Goal: Transaction & Acquisition: Register for event/course

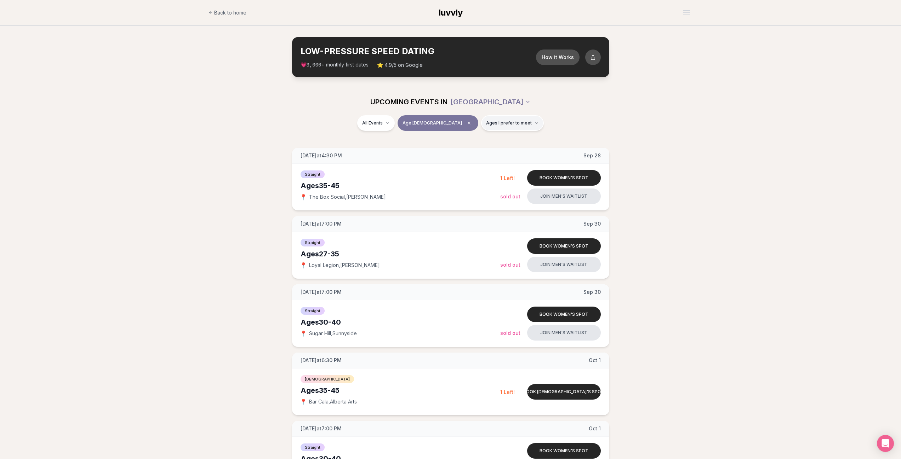
click at [486, 125] on span "Ages I prefer to meet" at bounding box center [509, 123] width 46 height 6
click at [461, 150] on button "Around my age" at bounding box center [462, 151] width 6 height 6
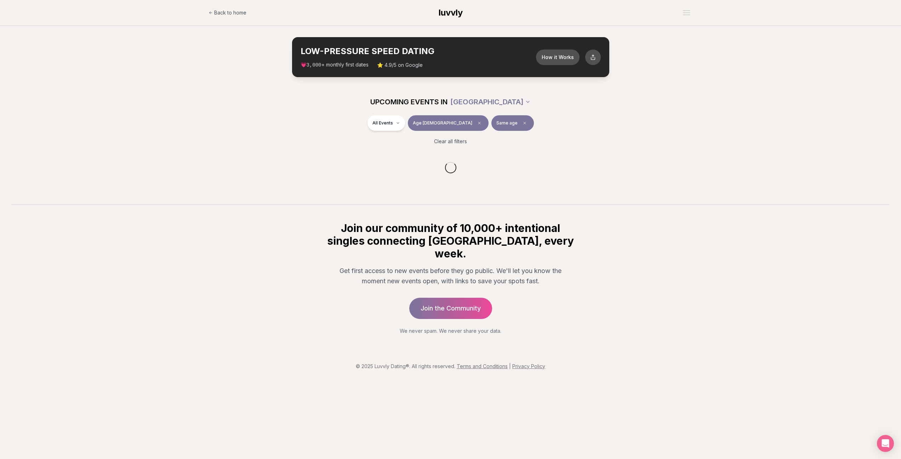
click at [221, 143] on section "UPCOMING EVENTS IN [GEOGRAPHIC_DATA] All Events Age [DEMOGRAPHIC_DATA] Same age…" at bounding box center [450, 147] width 901 height 116
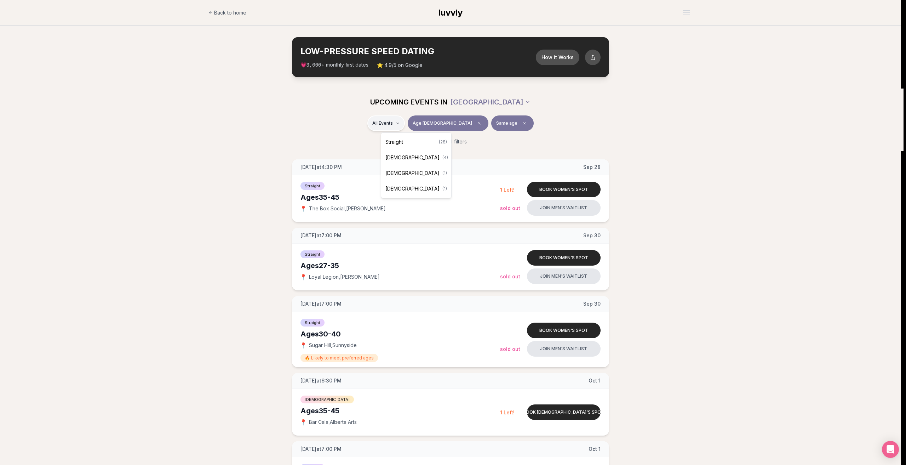
click at [396, 141] on span "Straight" at bounding box center [395, 141] width 18 height 7
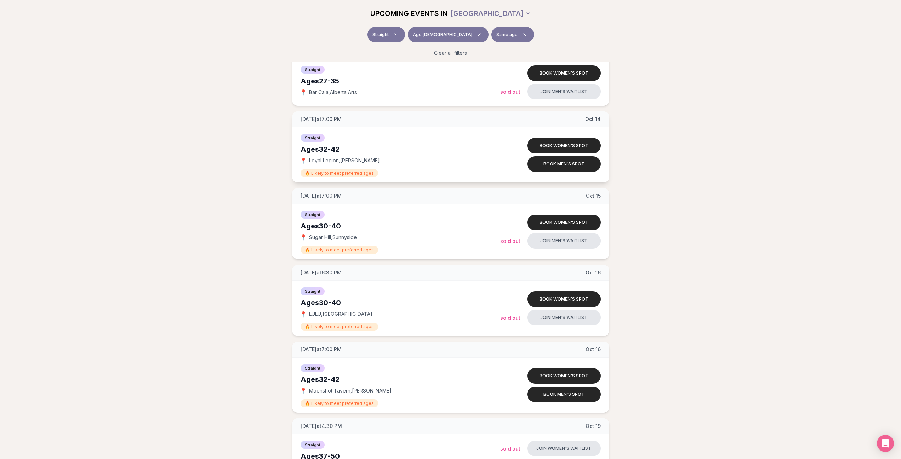
scroll to position [956, 0]
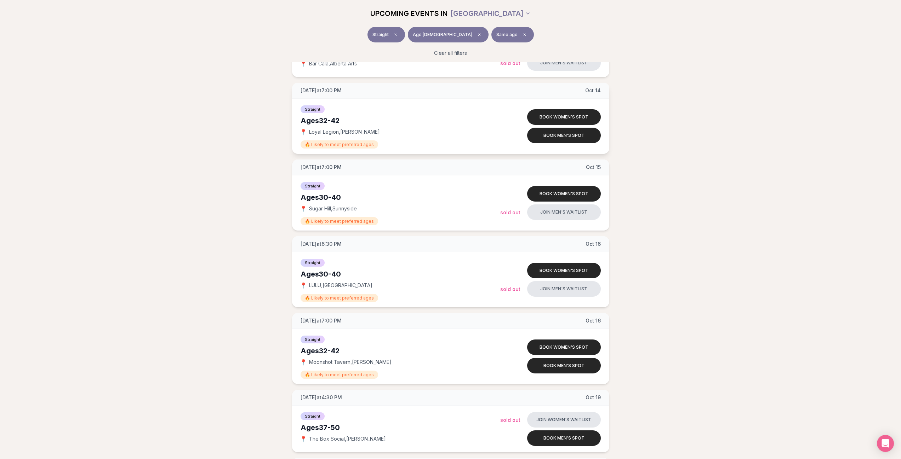
click at [336, 114] on div "Straight Ages [DEMOGRAPHIC_DATA] 📍 Loyal Legion , [PERSON_NAME] 🔥 Likely to mee…" at bounding box center [401, 126] width 200 height 44
click at [559, 117] on button "Book women's spot" at bounding box center [564, 117] width 74 height 16
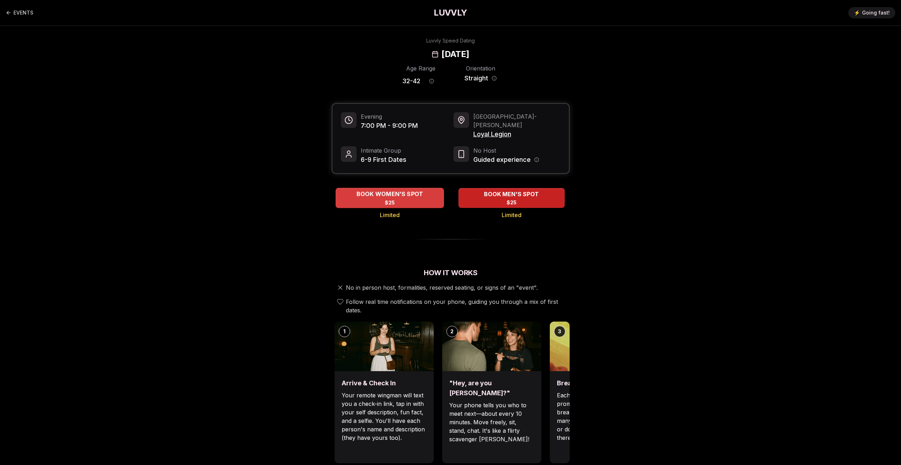
click at [396, 190] on span "BOOK WOMEN'S SPOT" at bounding box center [390, 194] width 70 height 8
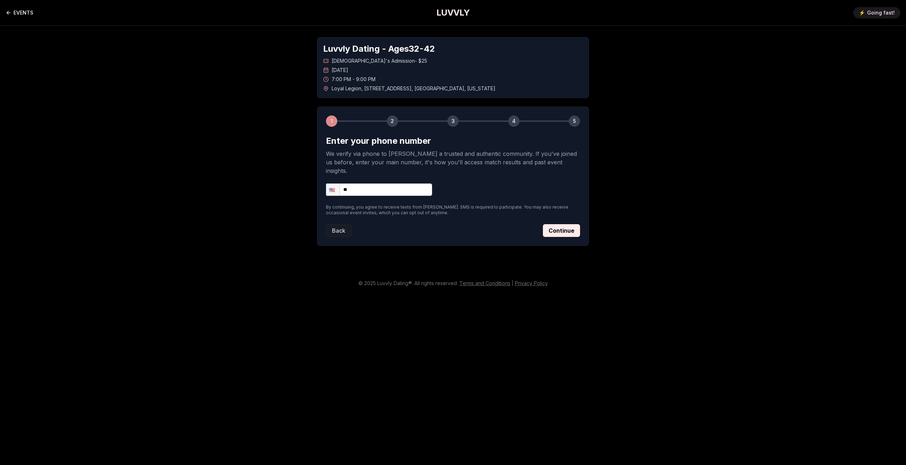
click at [19, 11] on link "EVENTS" at bounding box center [20, 13] width 28 height 14
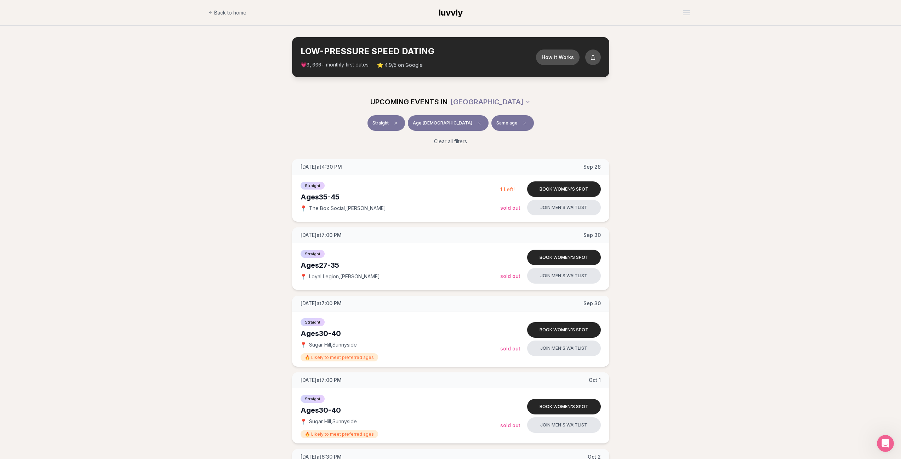
click at [156, 94] on div "UPCOMING EVENTS IN [GEOGRAPHIC_DATA] Straight Age [DEMOGRAPHIC_DATA] Same age C…" at bounding box center [450, 120] width 901 height 62
click at [219, 14] on span "Back to home" at bounding box center [230, 12] width 32 height 7
